Goal: Use online tool/utility: Utilize a website feature to perform a specific function

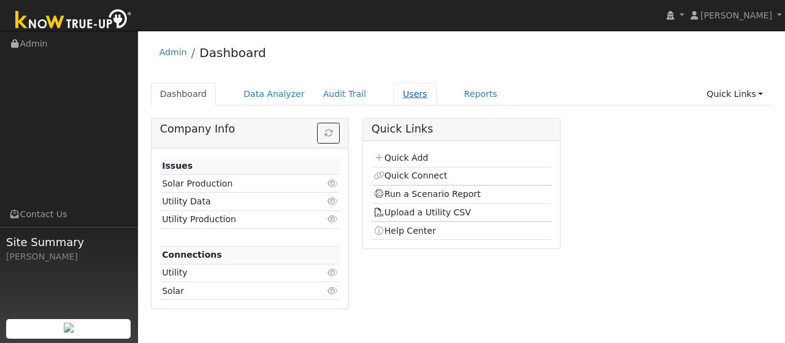
click at [393, 90] on link "Users" at bounding box center [414, 94] width 43 height 23
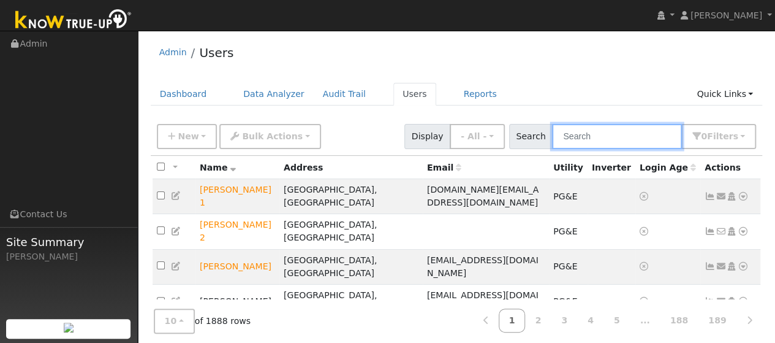
click at [597, 138] on input "text" at bounding box center [617, 136] width 130 height 25
type input "Sumer Johal"
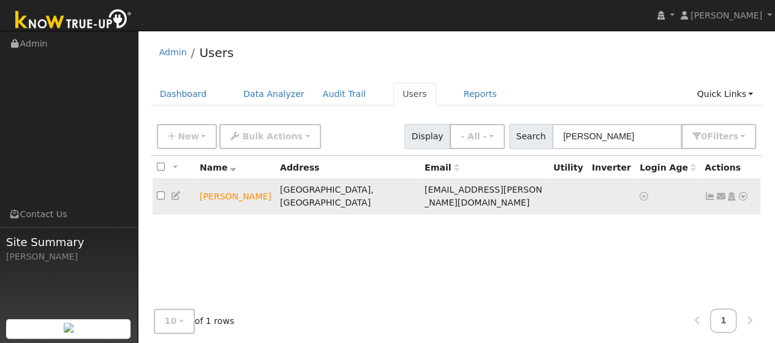
click at [740, 192] on icon at bounding box center [743, 196] width 11 height 9
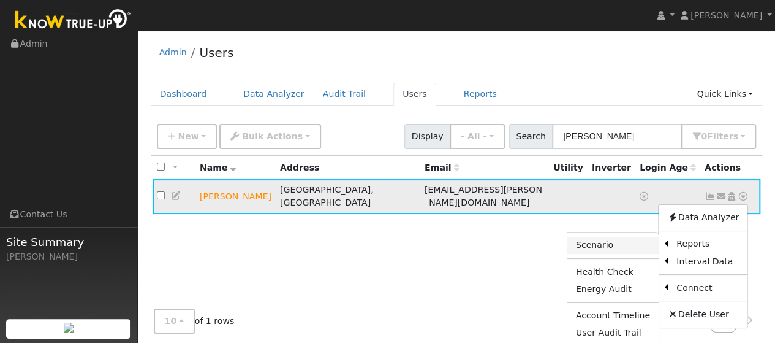
click at [615, 238] on link "Scenario" at bounding box center [613, 245] width 91 height 17
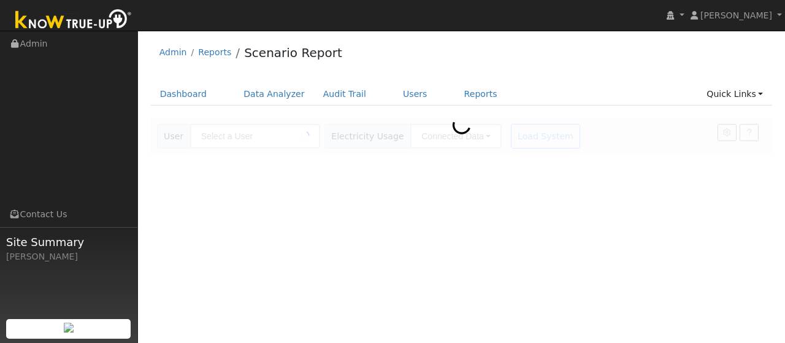
type input "Sumer Johal"
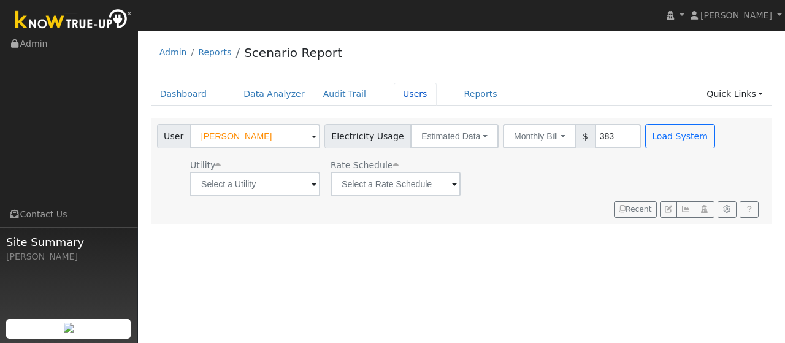
click at [393, 98] on link "Users" at bounding box center [414, 94] width 43 height 23
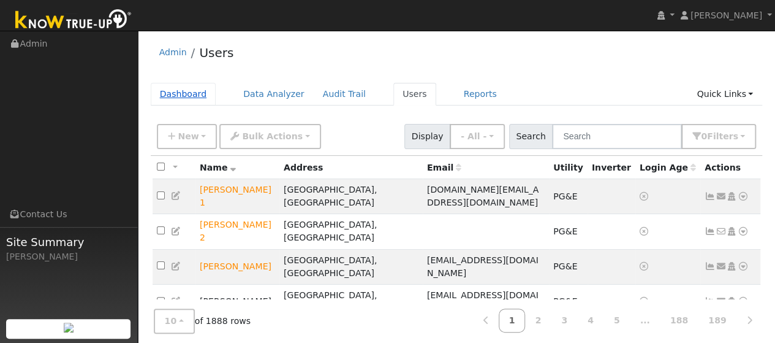
click at [194, 102] on link "Dashboard" at bounding box center [184, 94] width 66 height 23
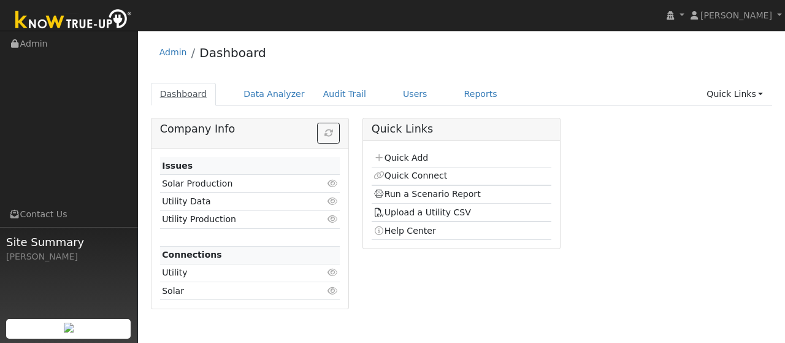
click at [195, 94] on link "Dashboard" at bounding box center [184, 94] width 66 height 23
click at [402, 159] on link "Quick Add" at bounding box center [400, 158] width 55 height 10
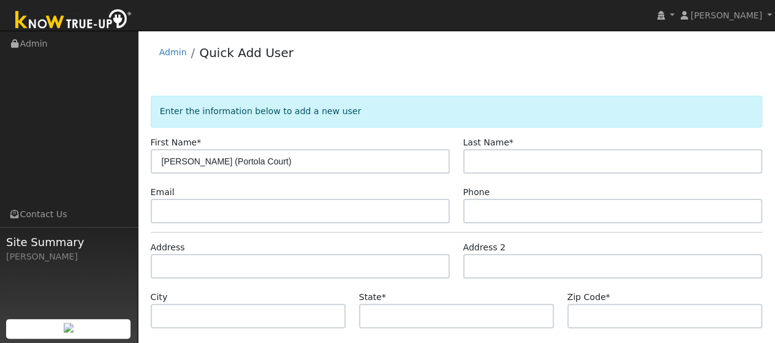
drag, startPoint x: 211, startPoint y: 164, endPoint x: 188, endPoint y: 163, distance: 22.7
click at [188, 163] on input "[PERSON_NAME] (Portola Court)" at bounding box center [301, 161] width 300 height 25
type input "[PERSON_NAME] (Portola Court)"
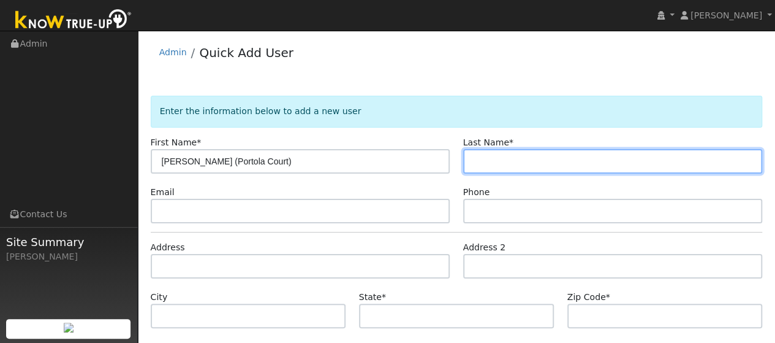
click at [510, 160] on input "text" at bounding box center [613, 161] width 300 height 25
paste input "[PERSON_NAME]"
type input "Johal"
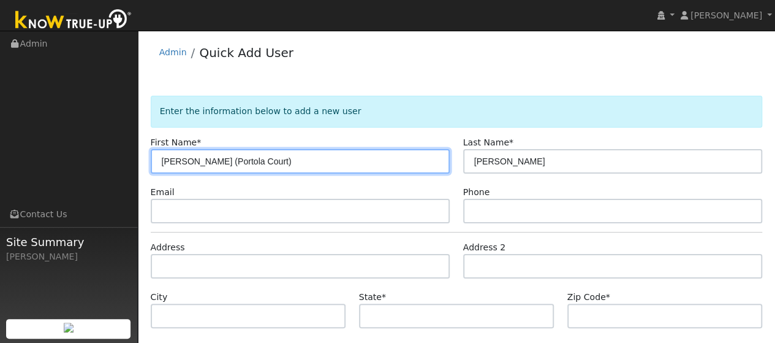
drag, startPoint x: 287, startPoint y: 161, endPoint x: 213, endPoint y: 163, distance: 74.2
click at [213, 163] on input "Sumer Johal (Portola Court)" at bounding box center [301, 161] width 300 height 25
type input "Sumer Johal"
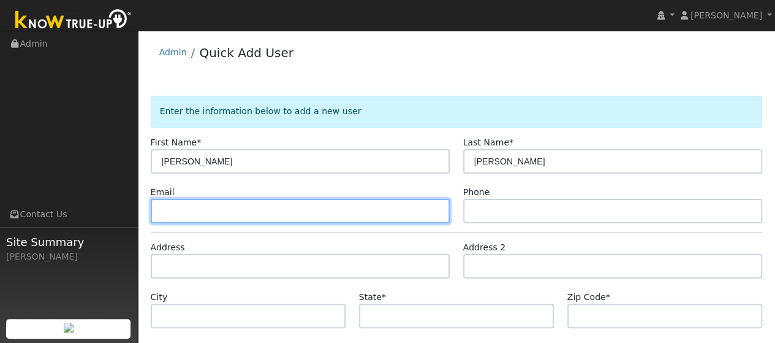
click at [211, 209] on input "text" at bounding box center [301, 211] width 300 height 25
type input "navneetjohal@hotmail.com"
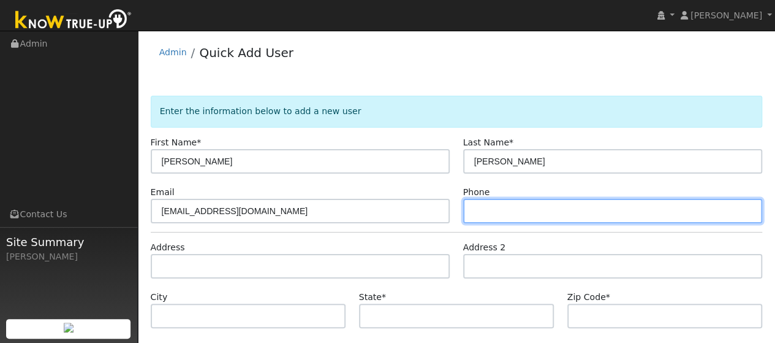
click at [536, 215] on input "text" at bounding box center [613, 211] width 300 height 25
type input "7"
type input "9254570828"
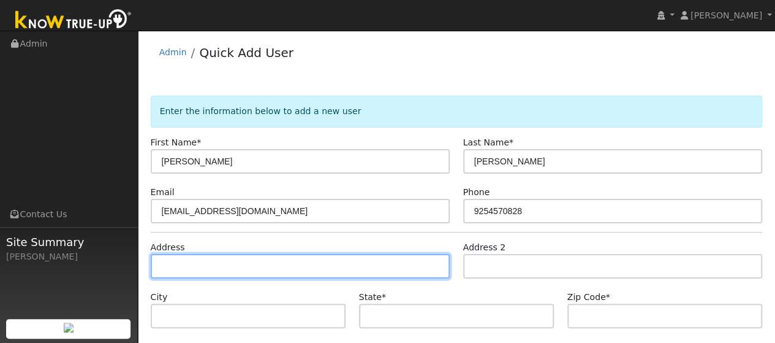
click at [300, 261] on input "text" at bounding box center [301, 266] width 300 height 25
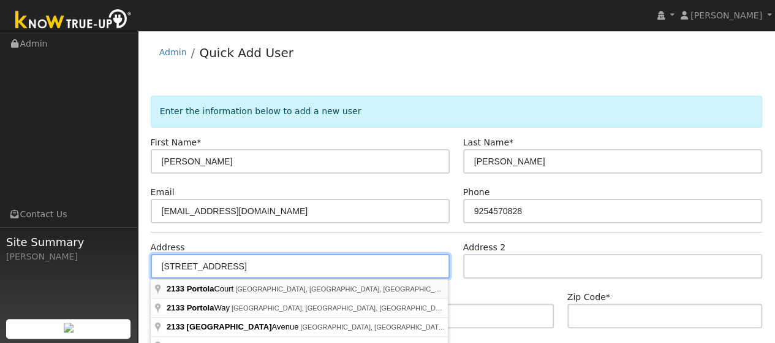
type input "2133 Portola Court"
type input "Fairfield"
type input "CA"
type input "94534"
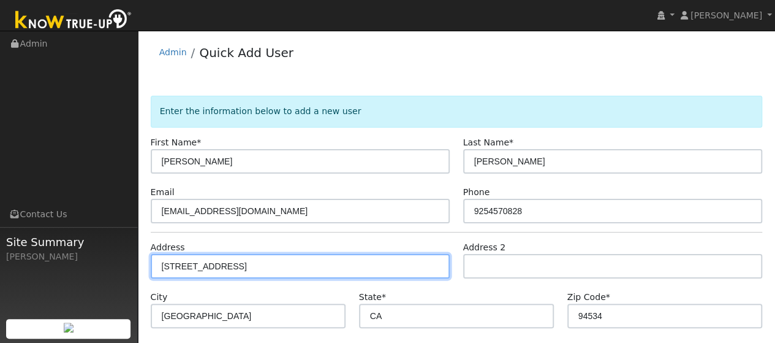
scroll to position [107, 0]
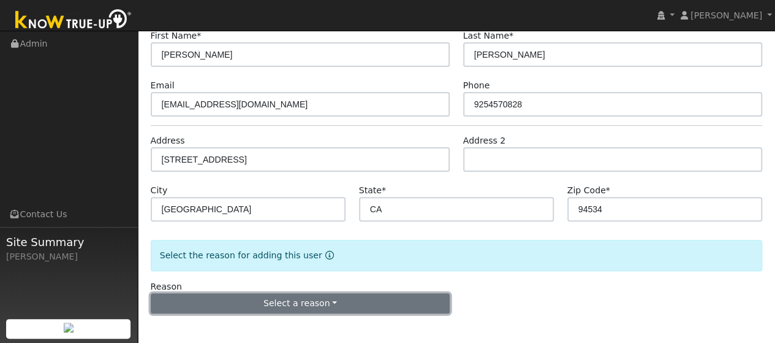
click at [284, 302] on button "Select a reason" at bounding box center [301, 303] width 300 height 21
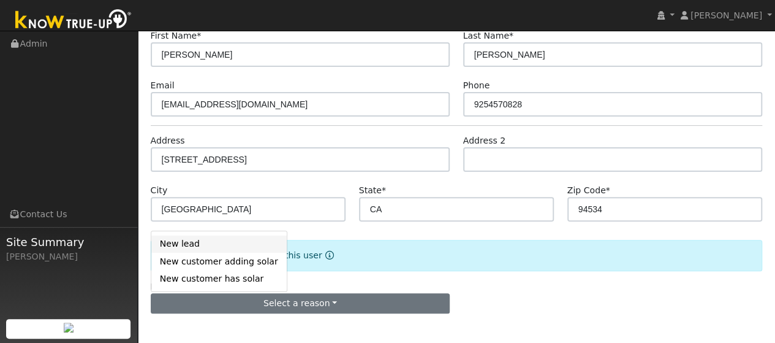
click at [210, 244] on link "New lead" at bounding box center [218, 243] width 135 height 17
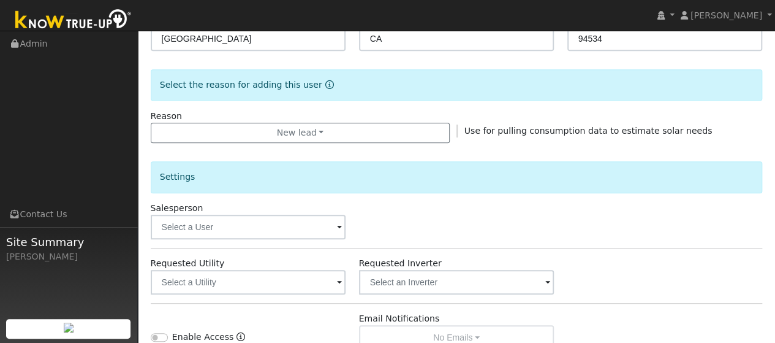
scroll to position [278, 0]
click at [336, 224] on input "text" at bounding box center [249, 226] width 196 height 25
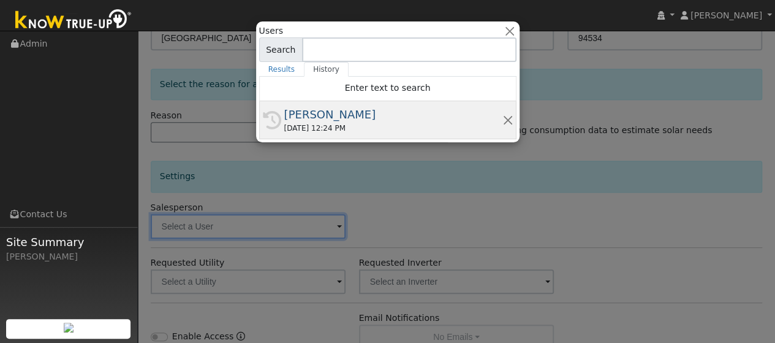
click at [303, 118] on div "[PERSON_NAME]" at bounding box center [393, 114] width 218 height 17
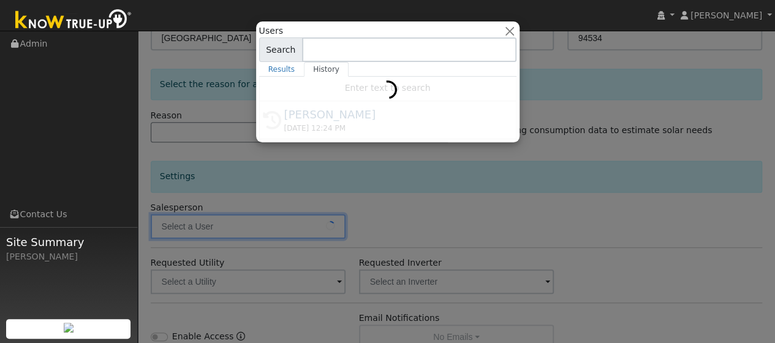
type input "[PERSON_NAME]"
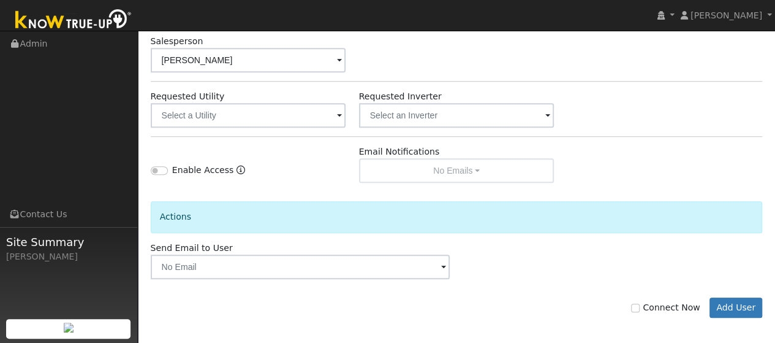
scroll to position [444, 0]
click at [341, 115] on span at bounding box center [339, 115] width 5 height 14
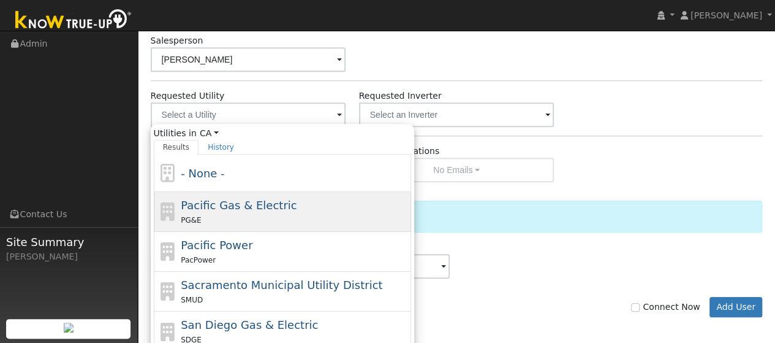
click at [260, 204] on span "Pacific Gas & Electric" at bounding box center [239, 205] width 116 height 13
type input "Pacific Gas & Electric"
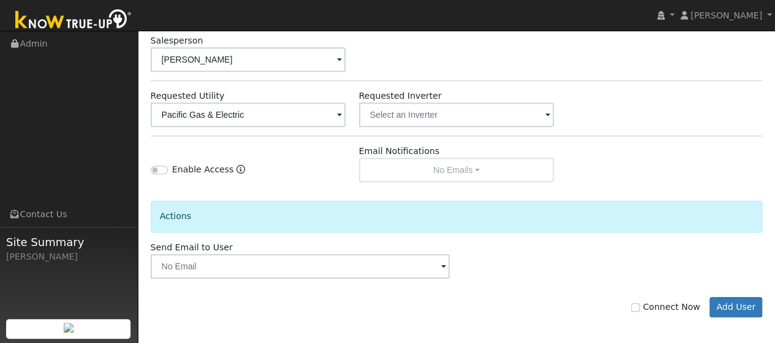
scroll to position [447, 0]
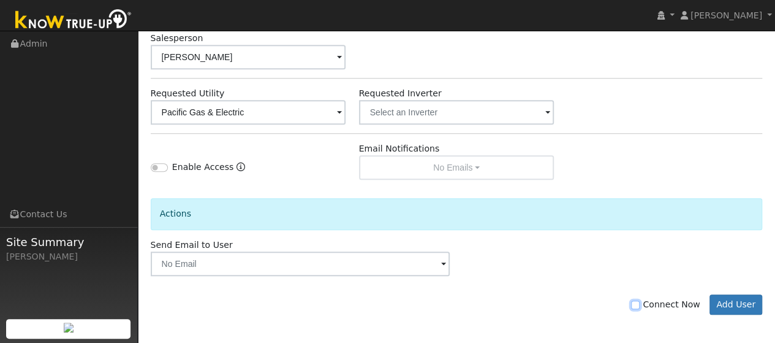
click at [640, 301] on input "Connect Now" at bounding box center [635, 304] width 9 height 9
checkbox input "true"
click at [758, 305] on button "Add User" at bounding box center [736, 304] width 53 height 21
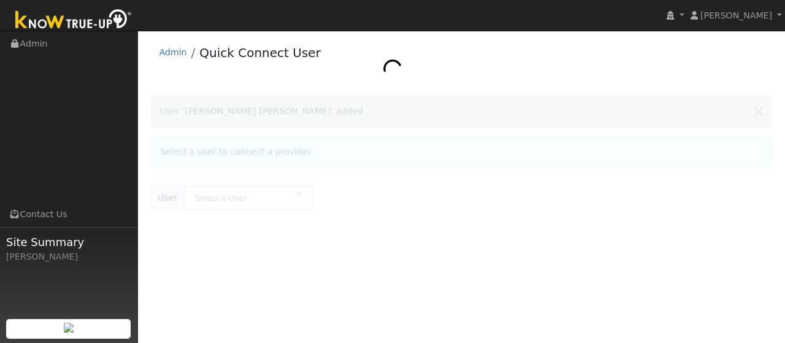
type input "[PERSON_NAME] [PERSON_NAME]"
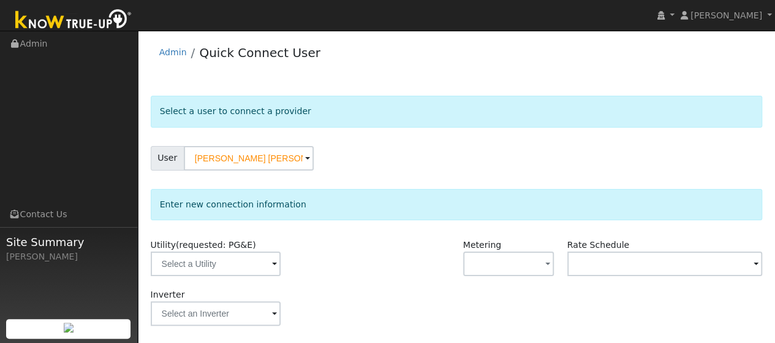
drag, startPoint x: 0, startPoint y: 0, endPoint x: 758, endPoint y: 305, distance: 816.8
click at [758, 305] on div "Select a user to connect a provider User [PERSON_NAME] [PERSON_NAME] Account De…" at bounding box center [457, 289] width 612 height 387
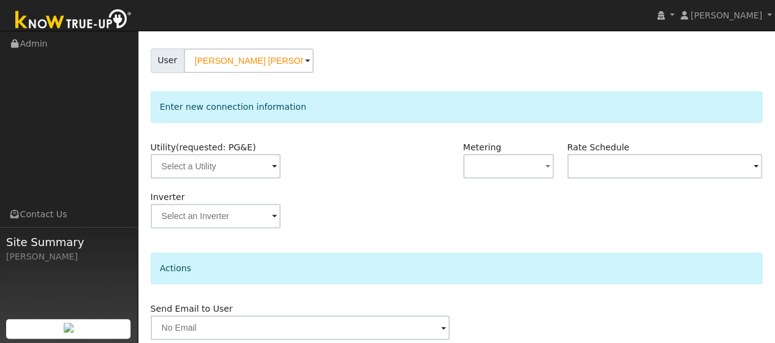
scroll to position [98, 0]
click at [275, 165] on span at bounding box center [274, 166] width 5 height 14
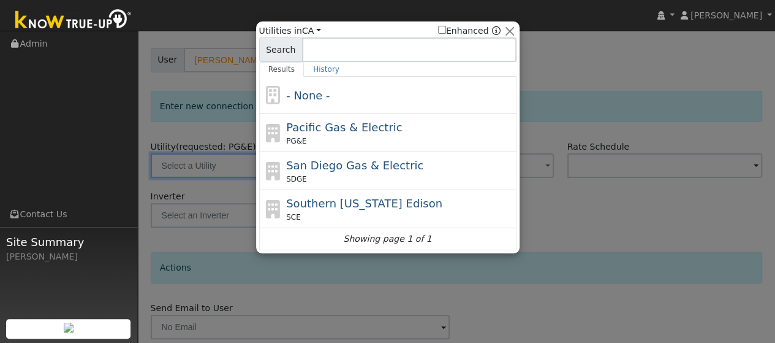
click at [600, 83] on div at bounding box center [387, 171] width 775 height 343
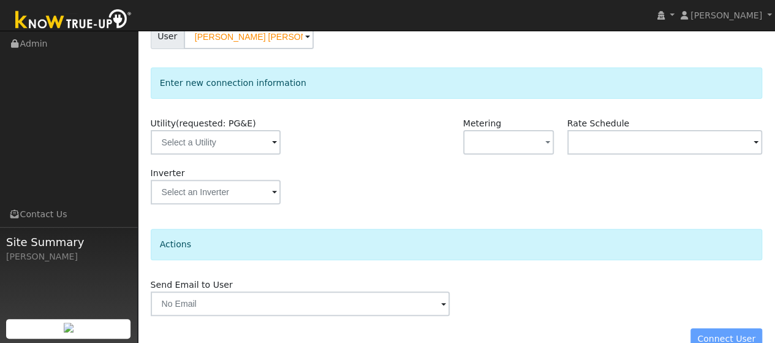
scroll to position [144, 0]
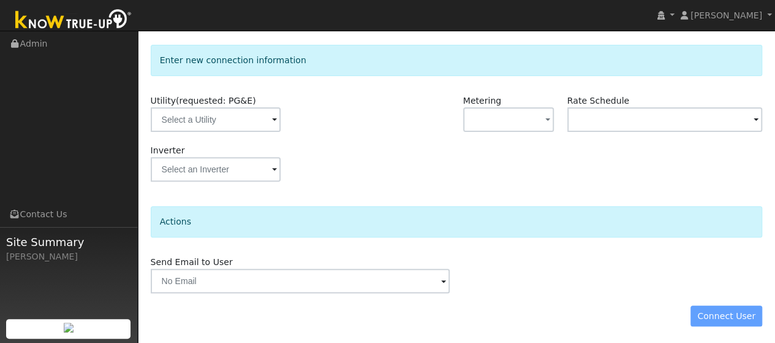
click at [543, 145] on div "Inverter" at bounding box center [456, 169] width 625 height 50
click at [544, 118] on button "button" at bounding box center [508, 119] width 91 height 25
click at [419, 190] on div "Inverter" at bounding box center [456, 169] width 625 height 50
click at [535, 128] on button "button" at bounding box center [508, 119] width 91 height 25
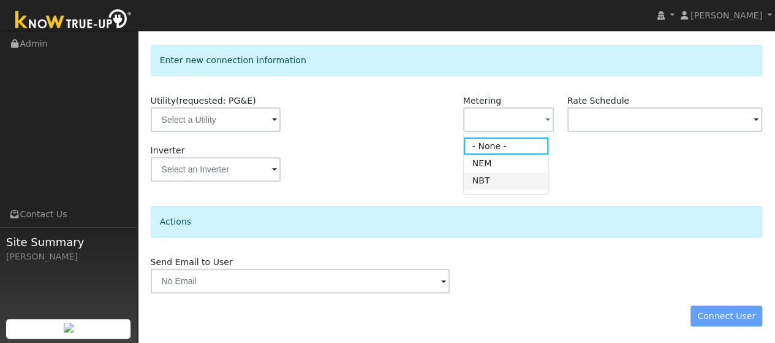
click at [485, 184] on link "NBT" at bounding box center [506, 180] width 85 height 17
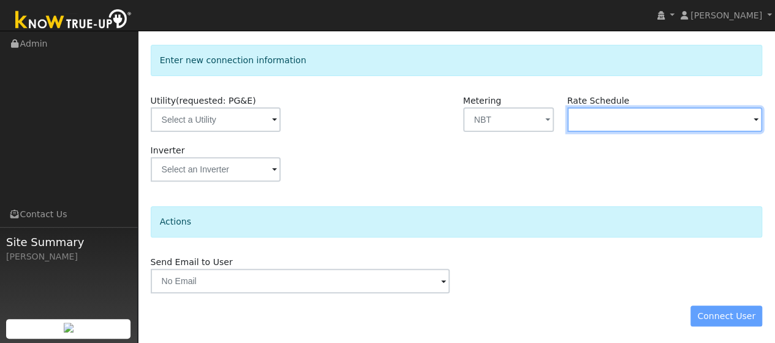
click at [613, 118] on input "text" at bounding box center [666, 119] width 196 height 25
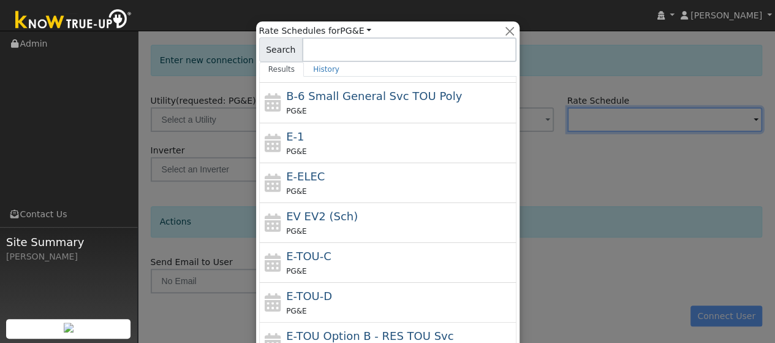
scroll to position [174, 0]
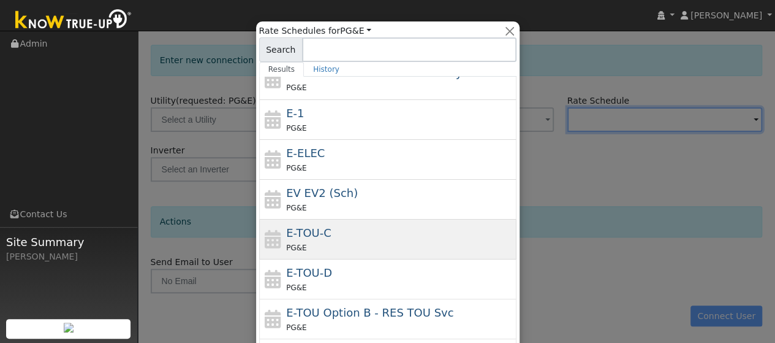
click at [322, 235] on span "E-TOU-C" at bounding box center [308, 232] width 45 height 13
type input "E-TOU-C"
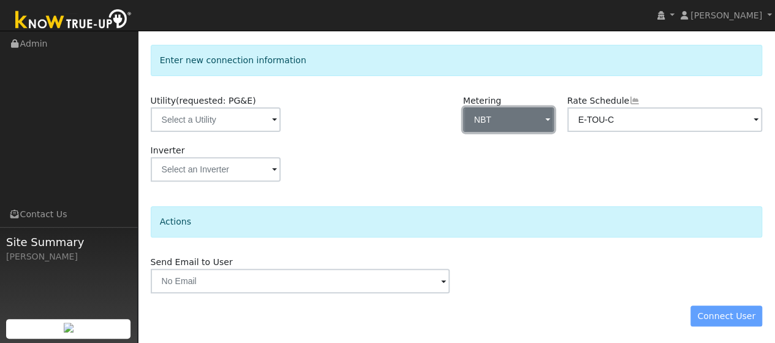
click at [548, 119] on span "button" at bounding box center [548, 120] width 5 height 13
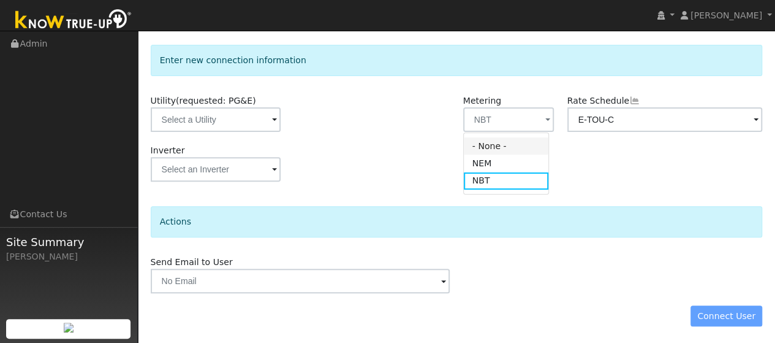
click at [502, 147] on link "- None -" at bounding box center [506, 145] width 85 height 17
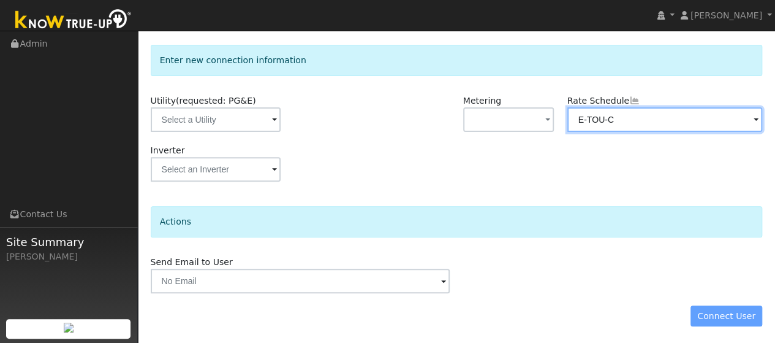
click at [614, 120] on input "E-TOU-C" at bounding box center [666, 119] width 196 height 25
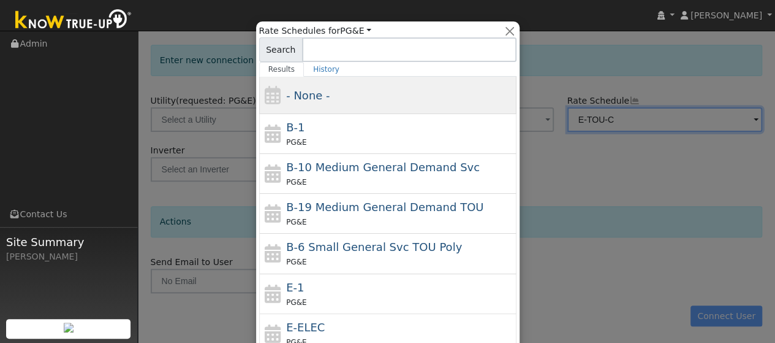
click at [366, 94] on div "- None -" at bounding box center [399, 95] width 227 height 17
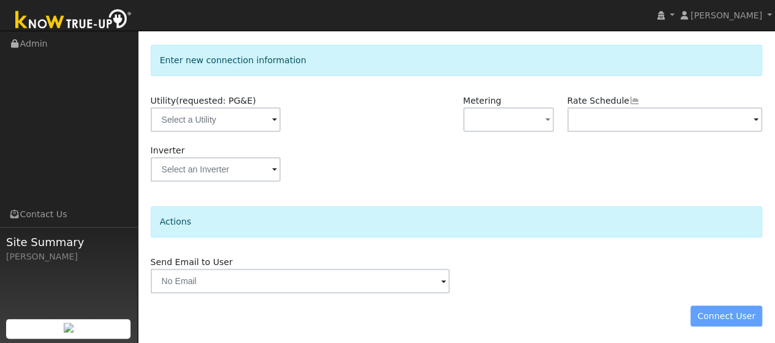
click at [724, 319] on div "Connect User" at bounding box center [456, 315] width 625 height 21
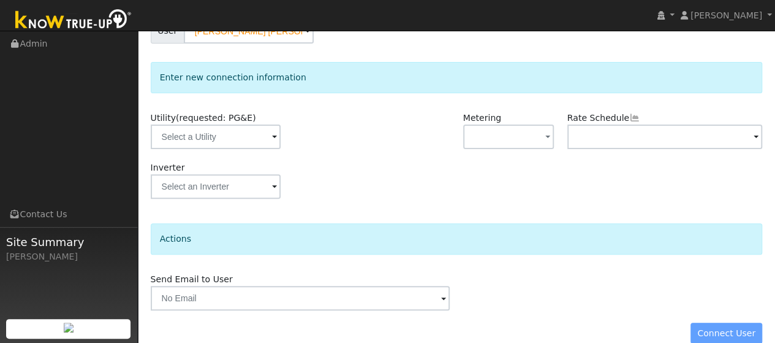
scroll to position [144, 0]
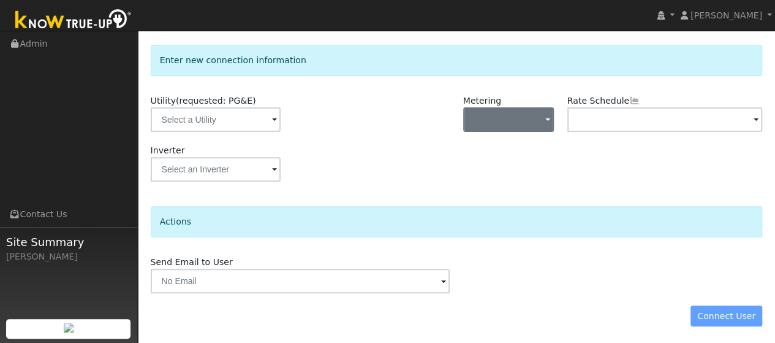
click at [534, 120] on button "button" at bounding box center [508, 119] width 91 height 25
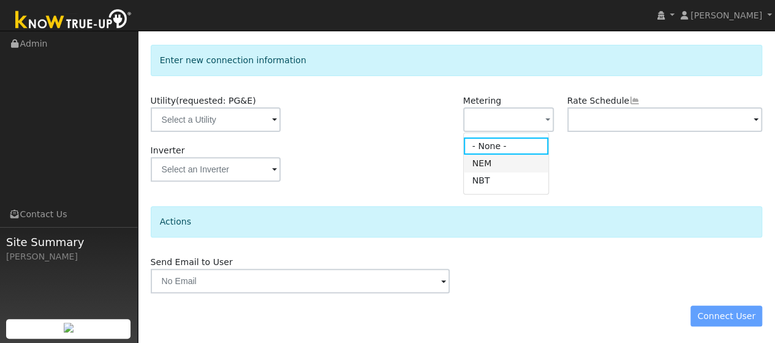
click at [485, 169] on link "NEM" at bounding box center [506, 162] width 85 height 17
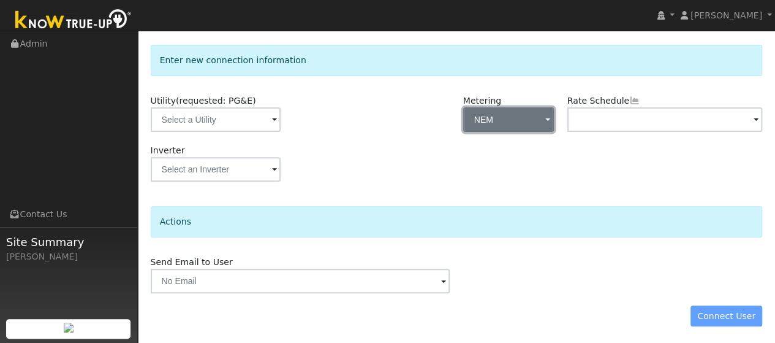
click at [534, 126] on button "NEM" at bounding box center [508, 119] width 91 height 25
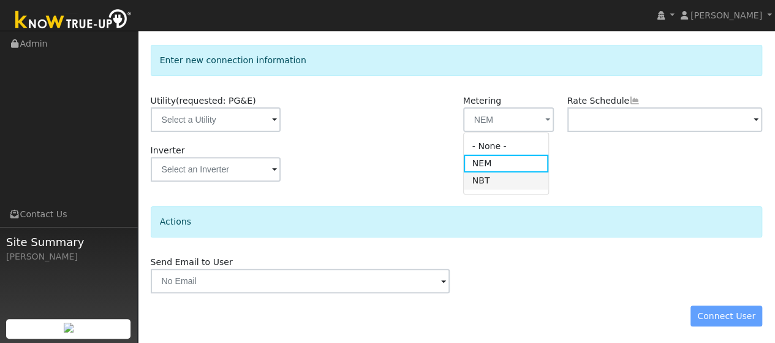
click at [493, 189] on link "NBT" at bounding box center [506, 180] width 85 height 17
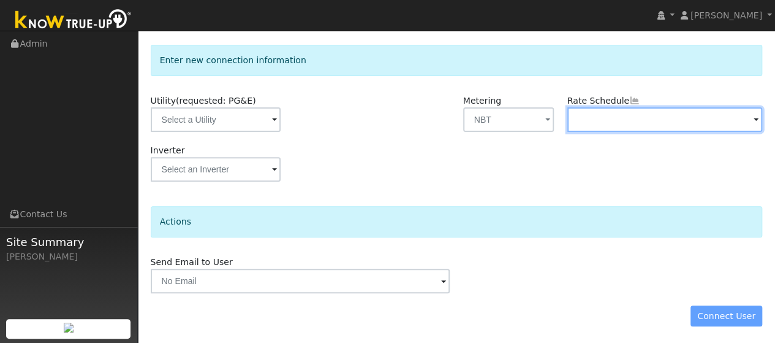
click at [617, 118] on input "text" at bounding box center [666, 119] width 196 height 25
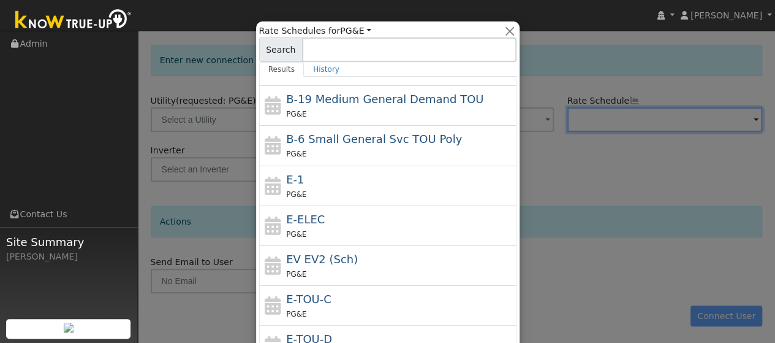
scroll to position [128, 0]
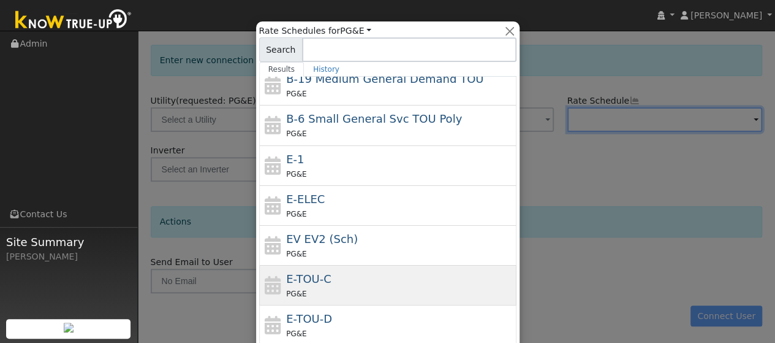
click at [338, 288] on div "PG&E" at bounding box center [399, 293] width 227 height 13
type input "E-TOU-C"
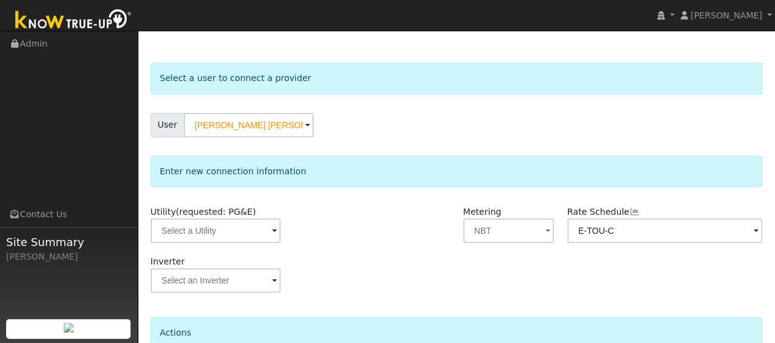
scroll to position [34, 0]
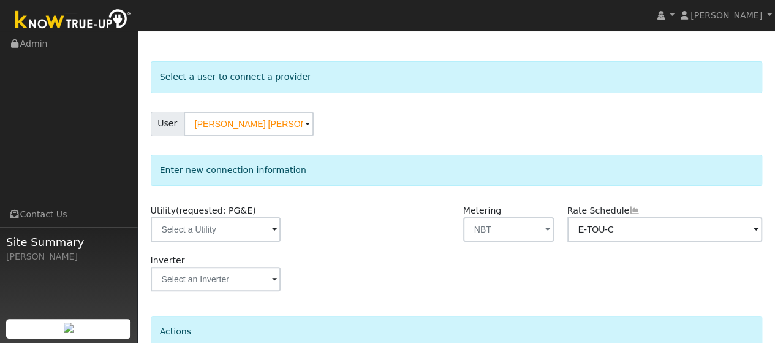
click at [275, 229] on span at bounding box center [274, 230] width 5 height 14
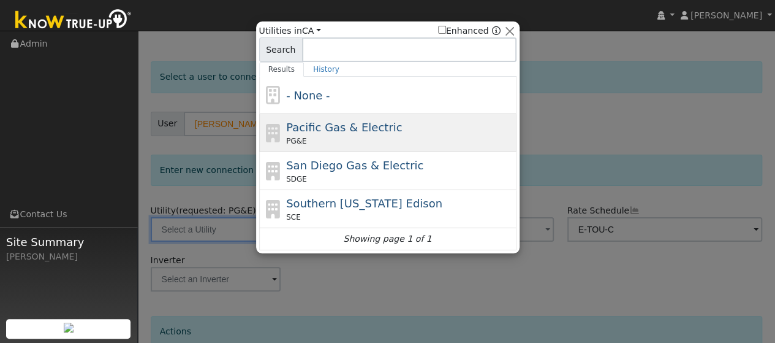
click at [344, 134] on div "Pacific Gas & Electric PG&E" at bounding box center [399, 133] width 227 height 28
type input "PG&E"
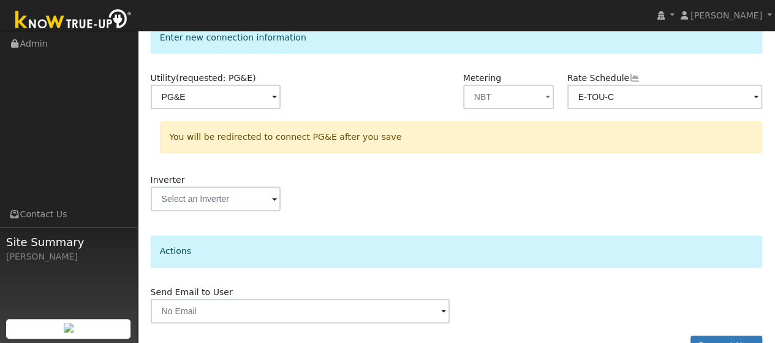
scroll to position [173, 0]
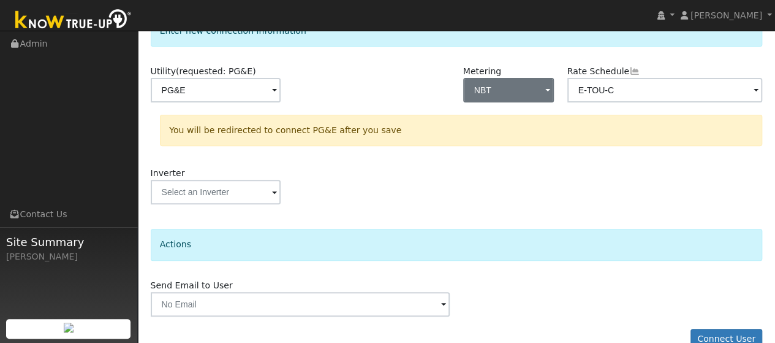
click at [518, 89] on button "NBT" at bounding box center [508, 90] width 91 height 25
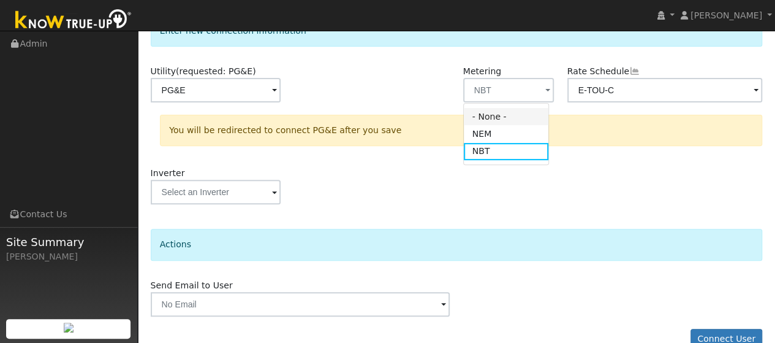
click at [504, 116] on link "- None -" at bounding box center [506, 116] width 85 height 17
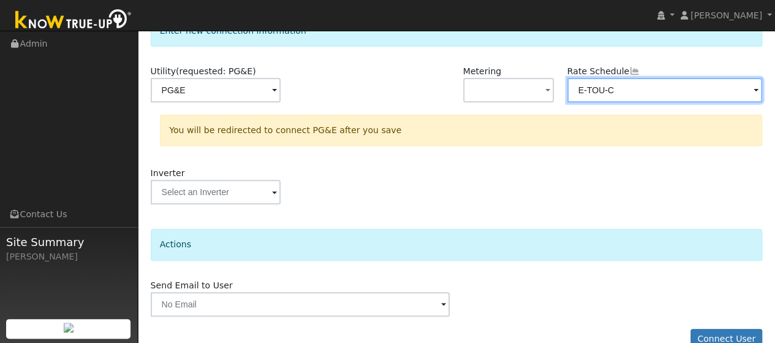
click at [616, 91] on input "E-TOU-C" at bounding box center [666, 90] width 196 height 25
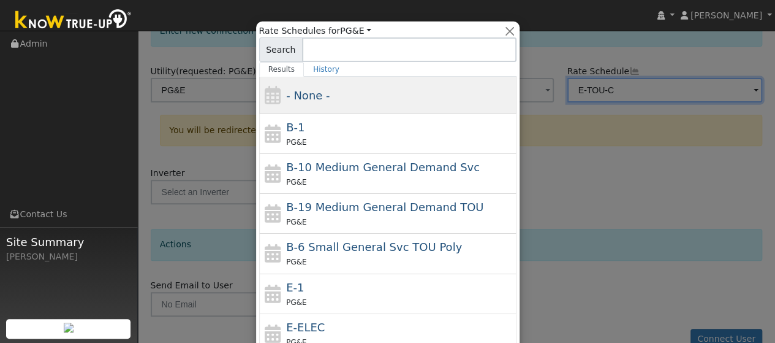
click at [391, 107] on div "- None -" at bounding box center [387, 95] width 257 height 37
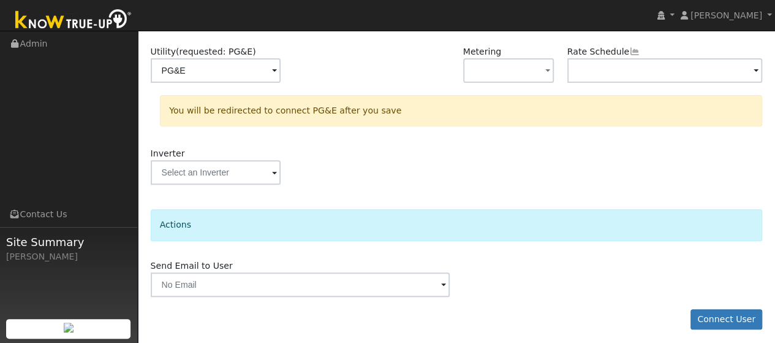
scroll to position [196, 0]
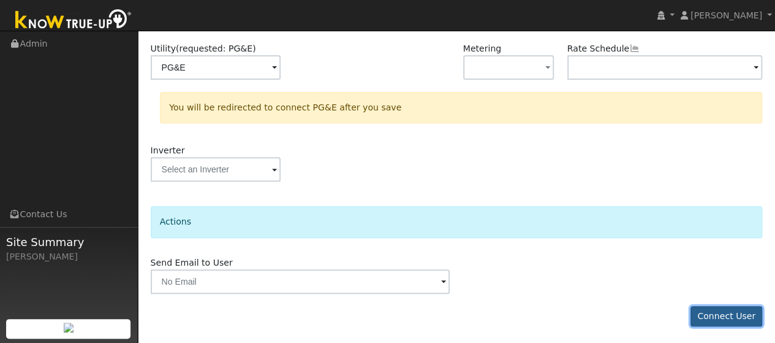
click at [729, 315] on button "Connect User" at bounding box center [727, 316] width 72 height 21
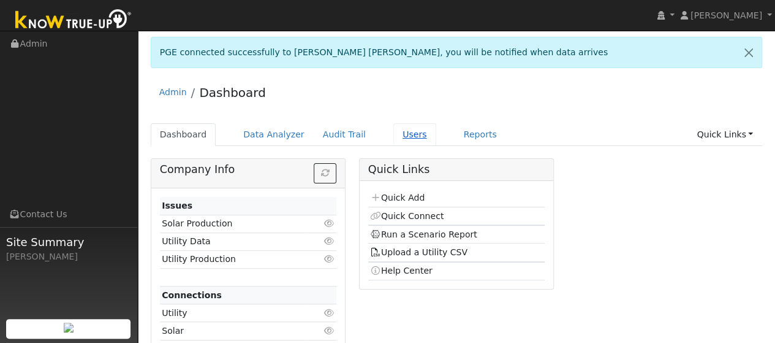
click at [393, 137] on link "Users" at bounding box center [414, 134] width 43 height 23
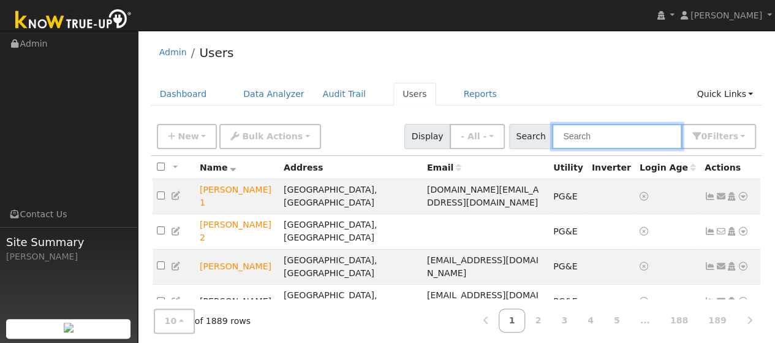
click at [594, 140] on input "text" at bounding box center [617, 136] width 130 height 25
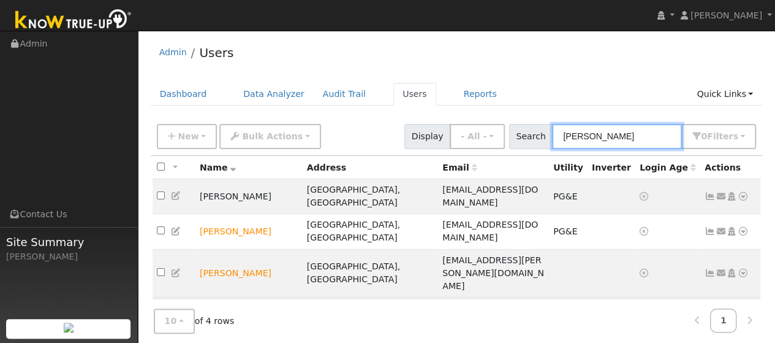
type input "johal"
click at [253, 297] on td "[PERSON_NAME] [PERSON_NAME]" at bounding box center [249, 314] width 107 height 35
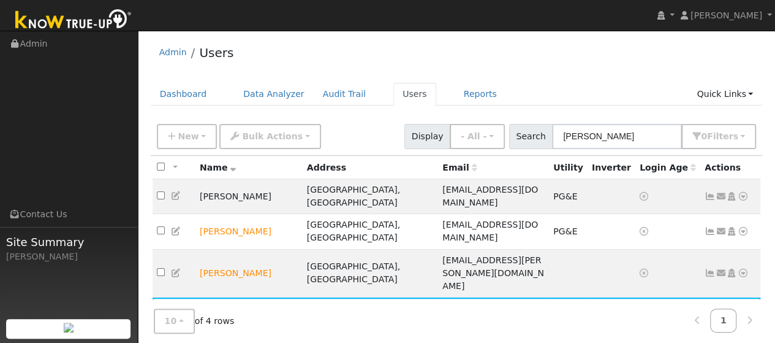
click at [743, 310] on icon at bounding box center [743, 314] width 11 height 9
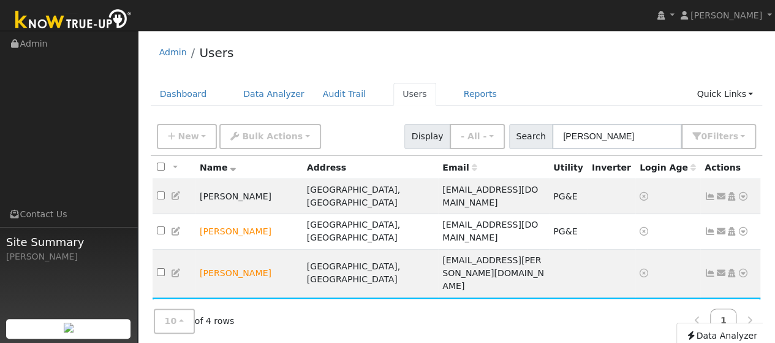
click at [438, 297] on td "navneetjohal@hotmail.com" at bounding box center [493, 314] width 111 height 35
click at [443, 303] on span "navneetjohal@hotmail.com" at bounding box center [491, 314] width 96 height 23
click at [243, 297] on td "[PERSON_NAME] [PERSON_NAME]" at bounding box center [249, 314] width 107 height 35
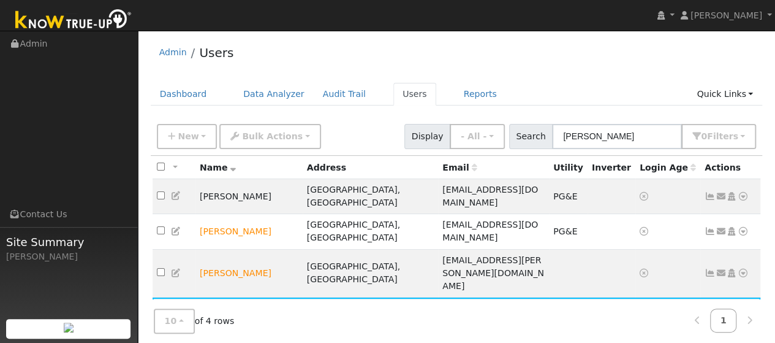
click at [741, 310] on icon at bounding box center [743, 314] width 11 height 9
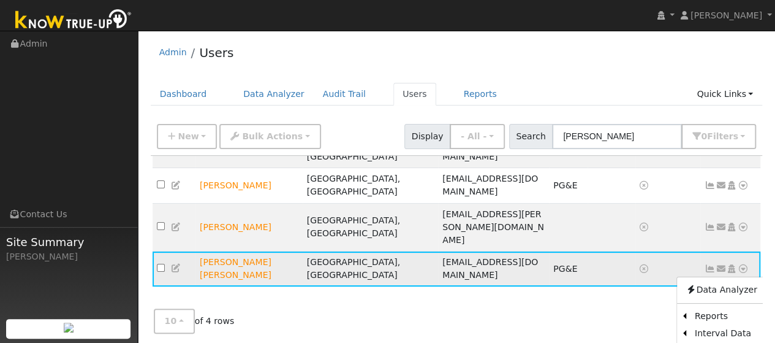
scroll to position [47, 0]
click at [618, 308] on link "Scenario" at bounding box center [630, 316] width 91 height 17
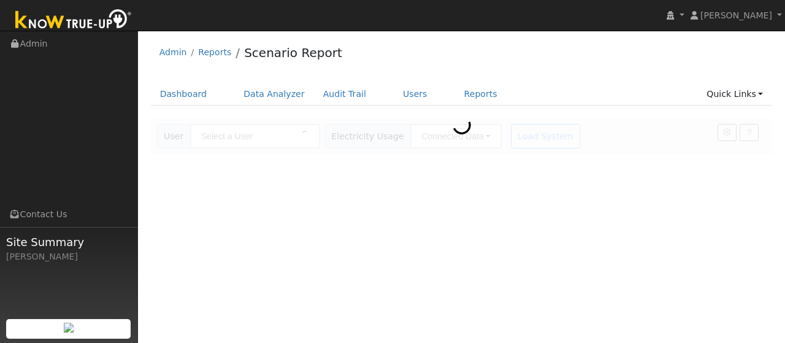
type input "[PERSON_NAME] [PERSON_NAME]"
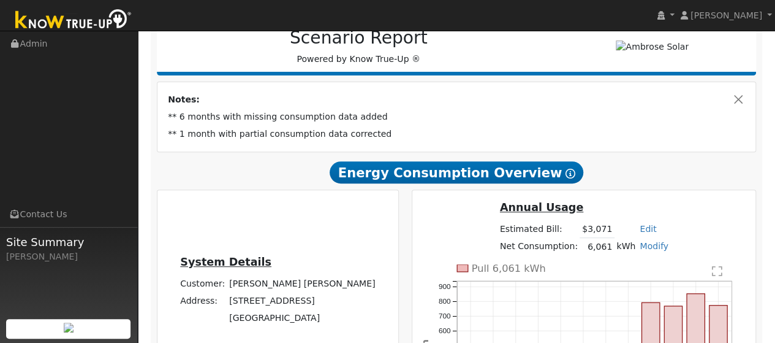
scroll to position [190, 0]
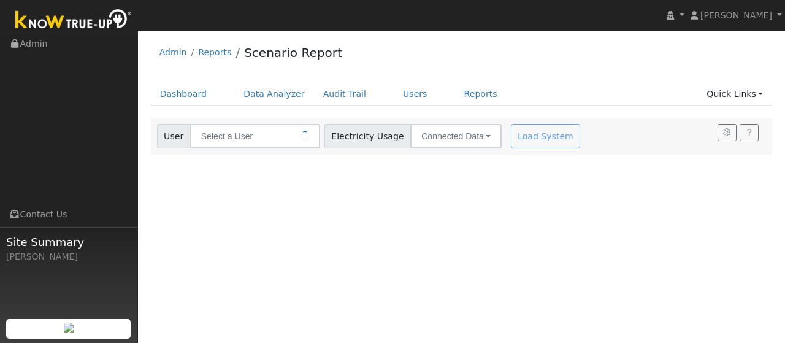
type input "[PERSON_NAME] [PERSON_NAME]"
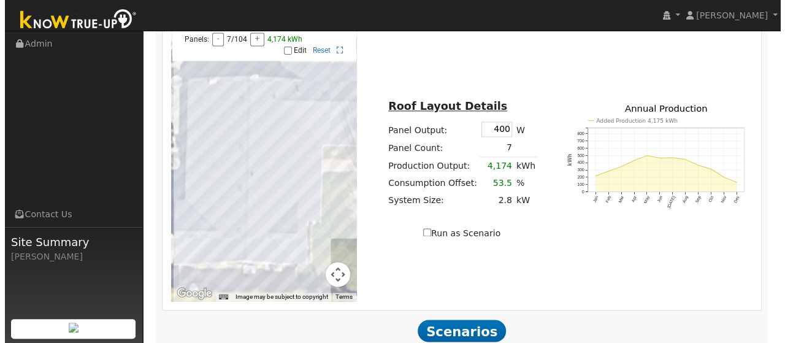
scroll to position [858, 0]
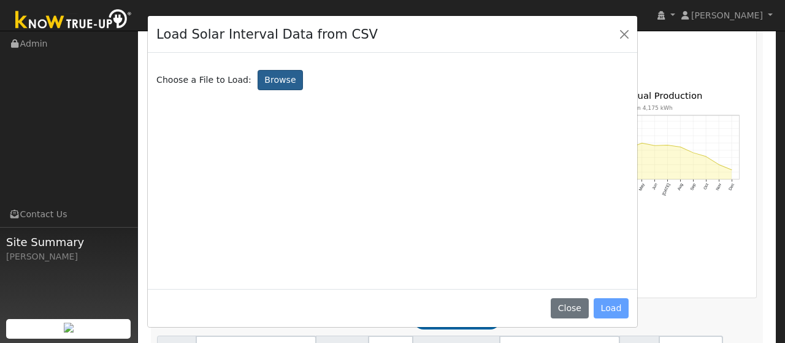
click at [264, 84] on label "Browse" at bounding box center [279, 80] width 45 height 21
click at [0, 0] on input "Browse" at bounding box center [0, 0] width 0 height 0
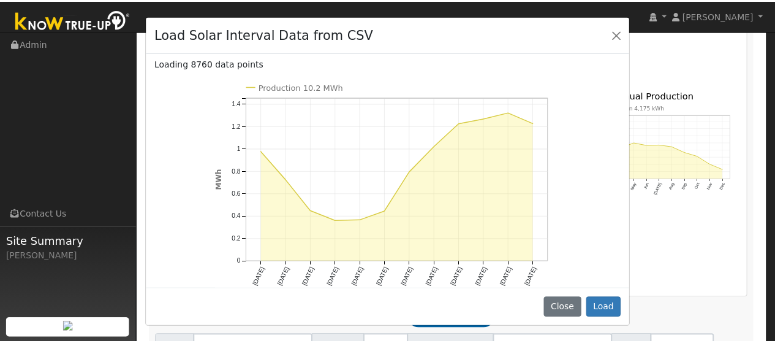
scroll to position [83, 0]
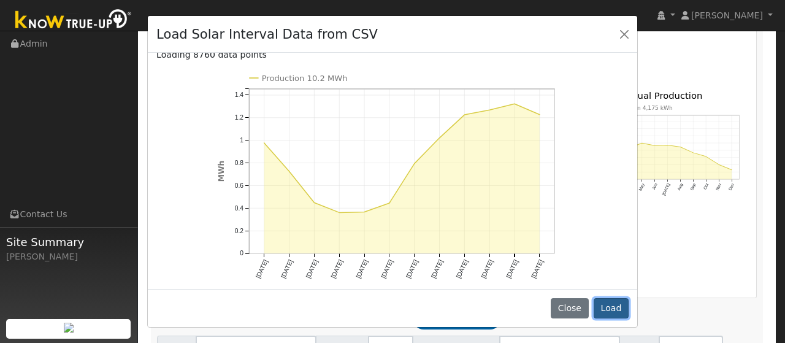
click at [609, 311] on button "Load" at bounding box center [610, 308] width 35 height 21
type input "10184"
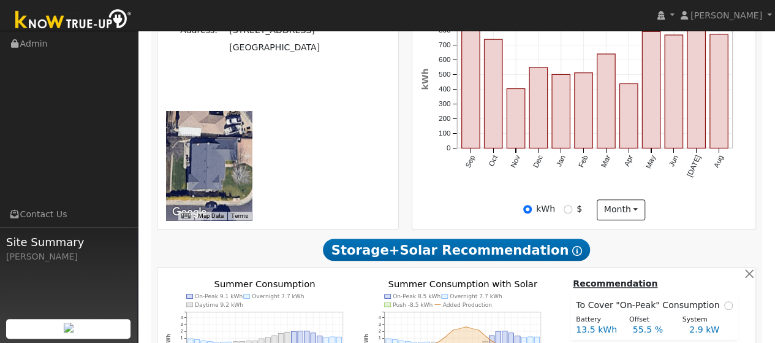
scroll to position [385, 0]
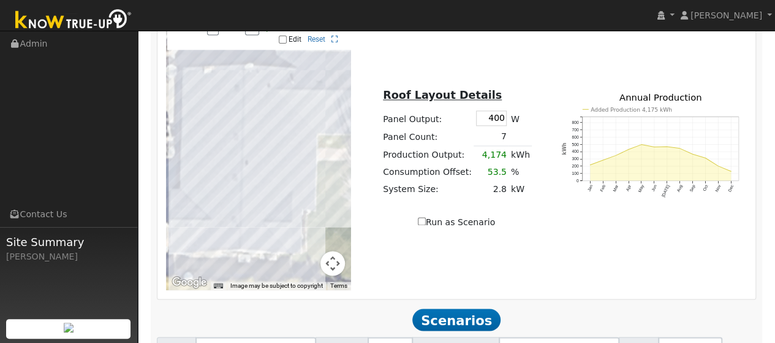
scroll to position [858, 0]
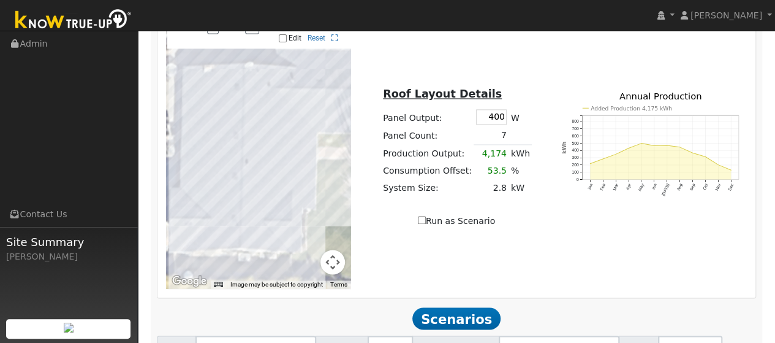
type input "6.8"
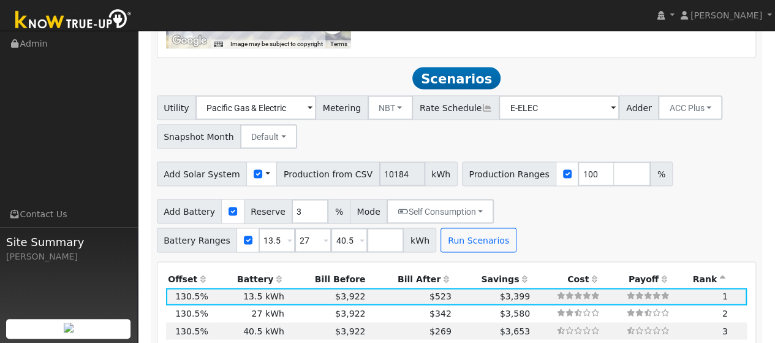
scroll to position [1098, 0]
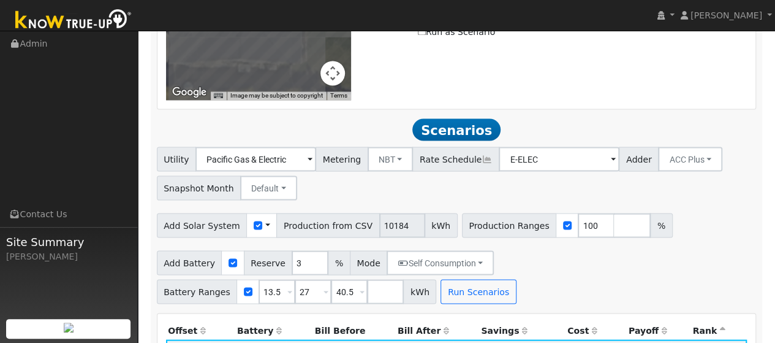
scroll to position [1053, 0]
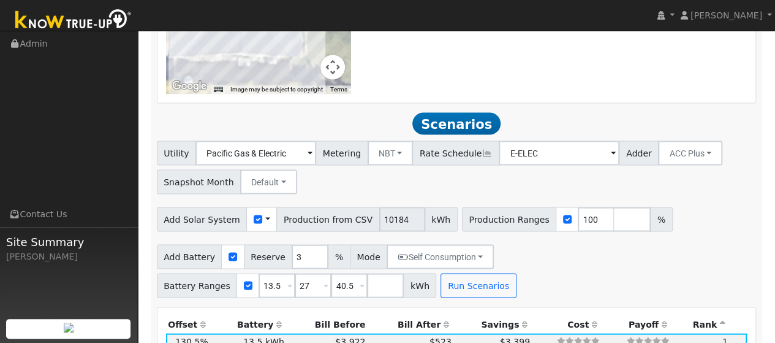
click at [265, 213] on span at bounding box center [267, 219] width 5 height 13
click at [280, 232] on link "Use CSV Data" at bounding box center [298, 240] width 85 height 17
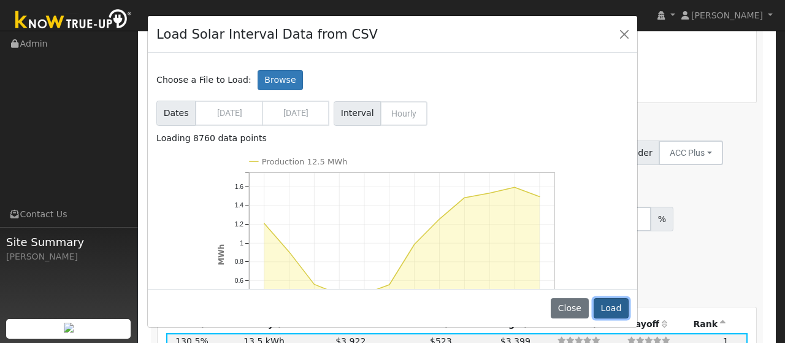
click at [610, 303] on button "Load" at bounding box center [610, 308] width 35 height 21
type input "12498"
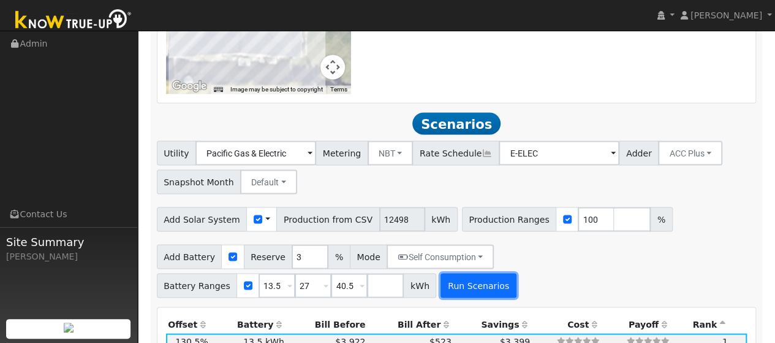
click at [441, 273] on button "Run Scenarios" at bounding box center [478, 285] width 75 height 25
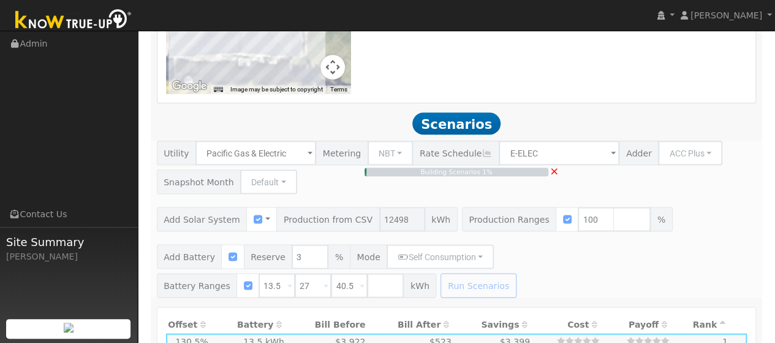
type input "8.3"
type input "$29,162"
type input "$13,609"
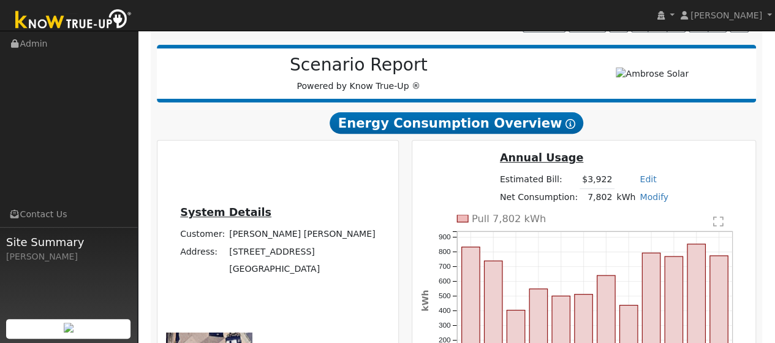
scroll to position [159, 0]
